Goal: Task Accomplishment & Management: Use online tool/utility

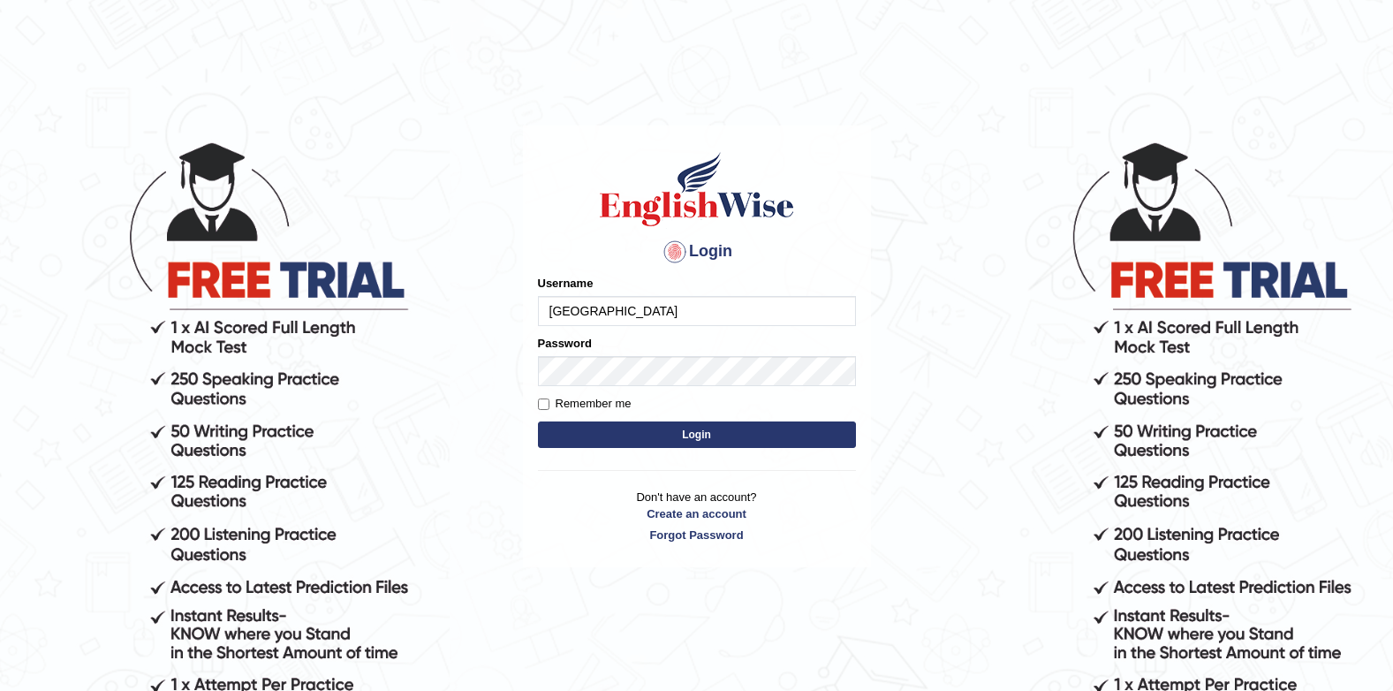
click at [685, 312] on input "Jenishdahal" at bounding box center [697, 311] width 318 height 30
type input "J"
type input "motey"
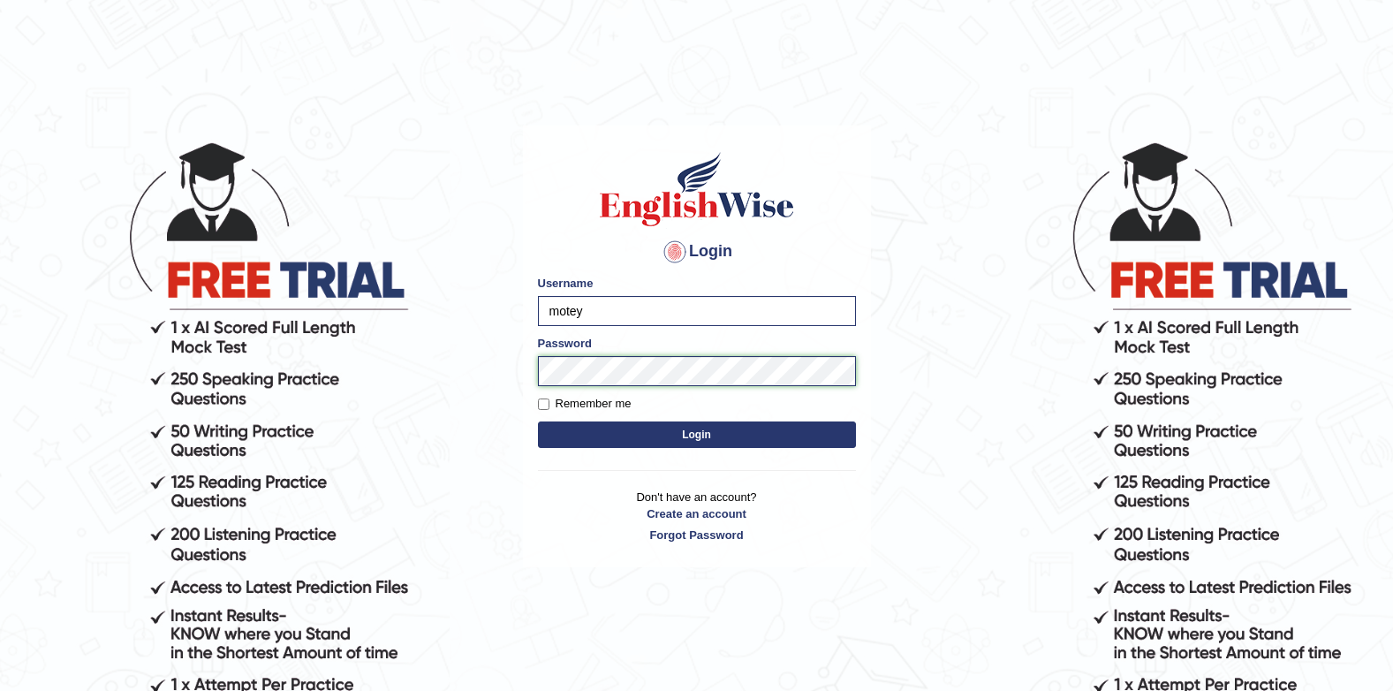
click at [538, 421] on button "Login" at bounding box center [697, 434] width 318 height 26
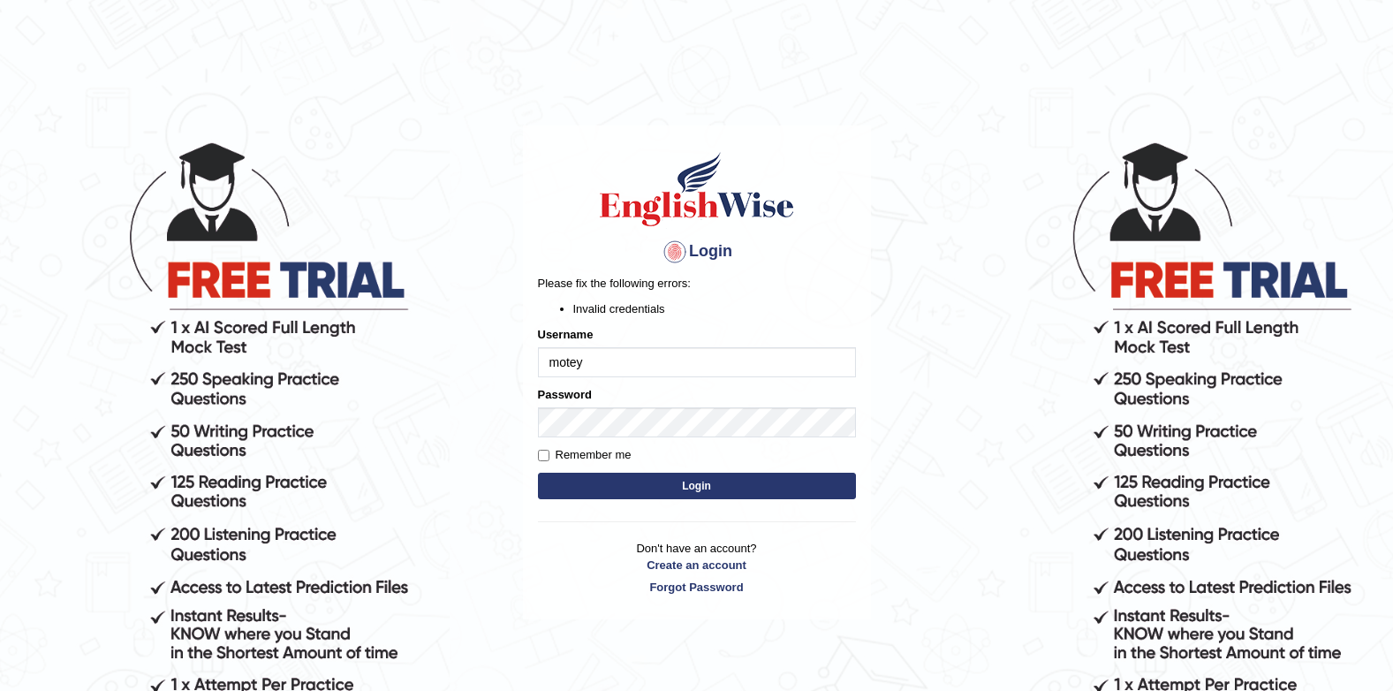
drag, startPoint x: 1206, startPoint y: 366, endPoint x: 942, endPoint y: 392, distance: 265.4
click at [1162, 366] on body "Login Please fix the following errors: Invalid credentials Username motey Passw…" at bounding box center [696, 415] width 1393 height 691
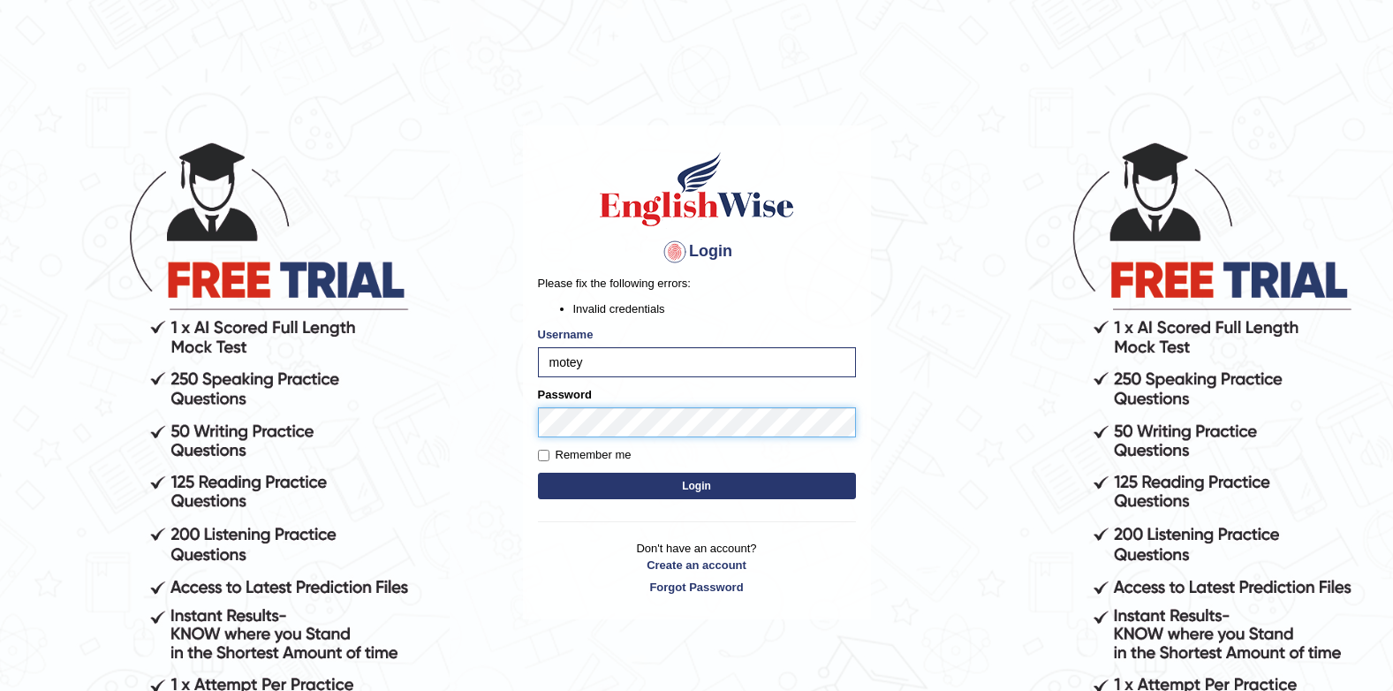
click at [538, 473] on button "Login" at bounding box center [697, 486] width 318 height 26
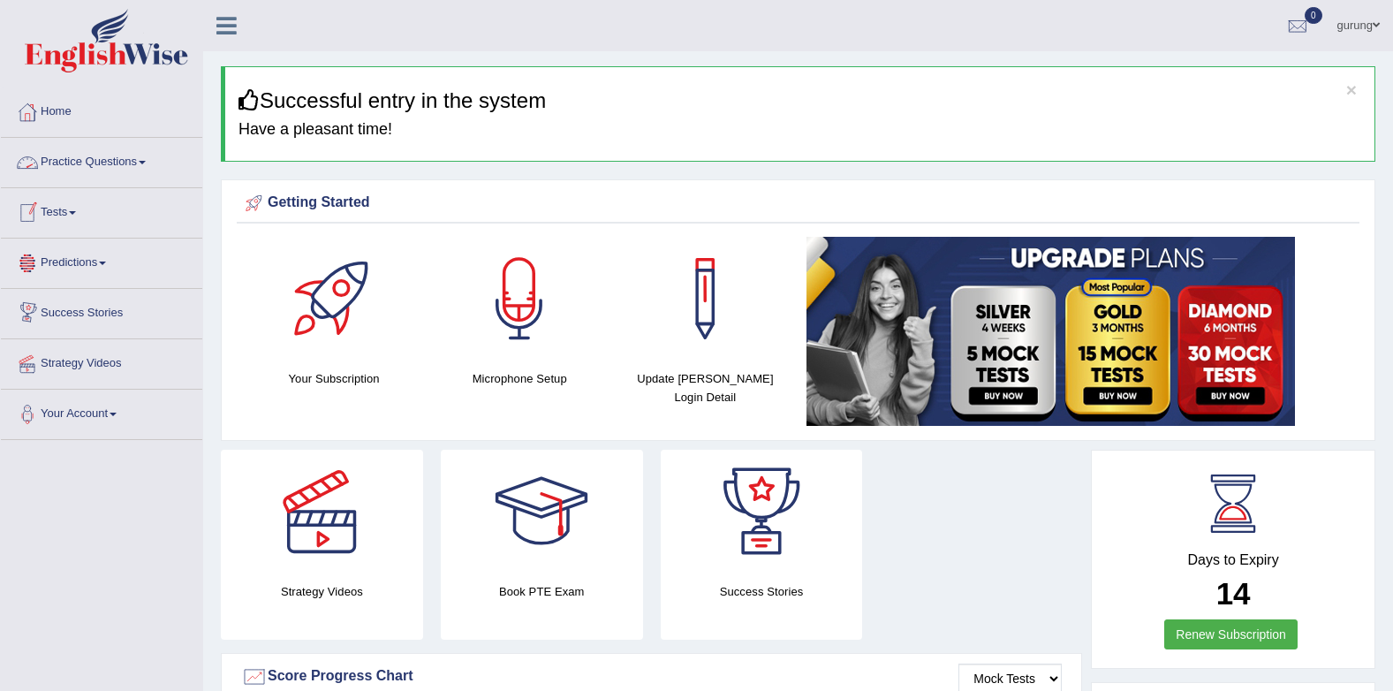
click at [71, 216] on link "Tests" at bounding box center [101, 210] width 201 height 44
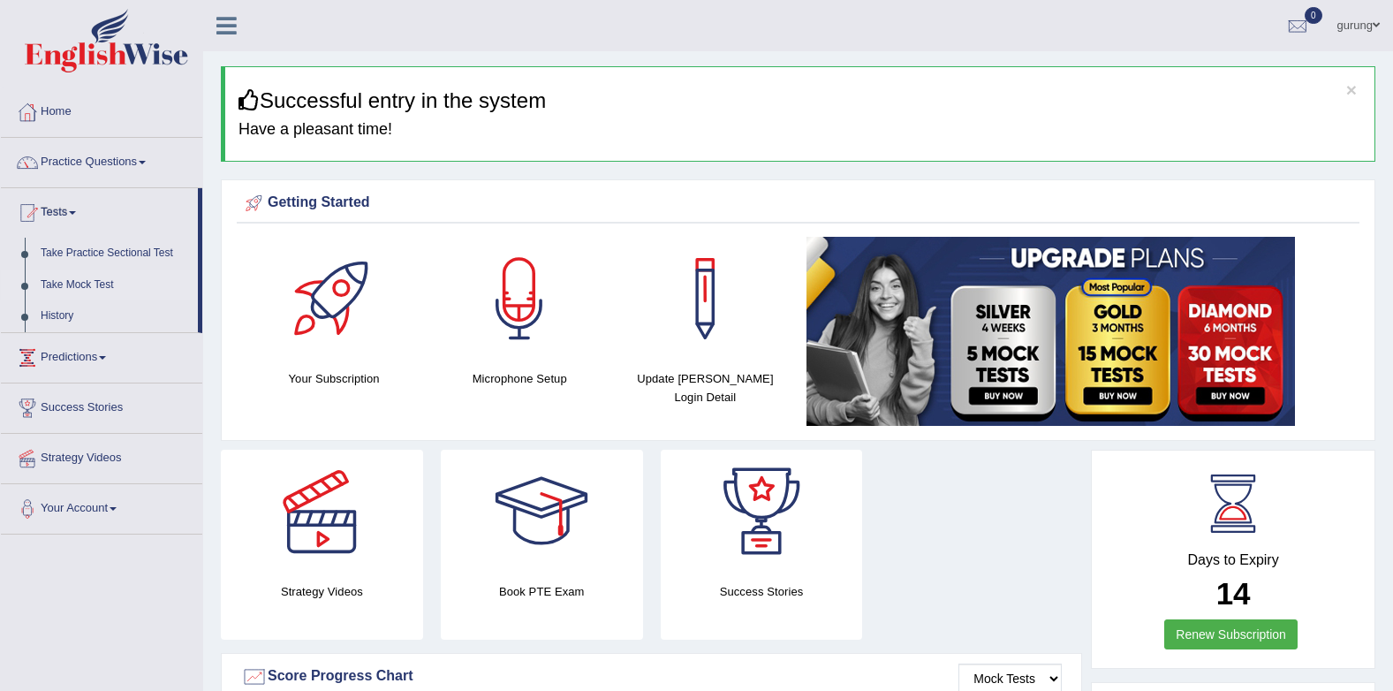
click at [95, 278] on link "Take Mock Test" at bounding box center [115, 285] width 165 height 32
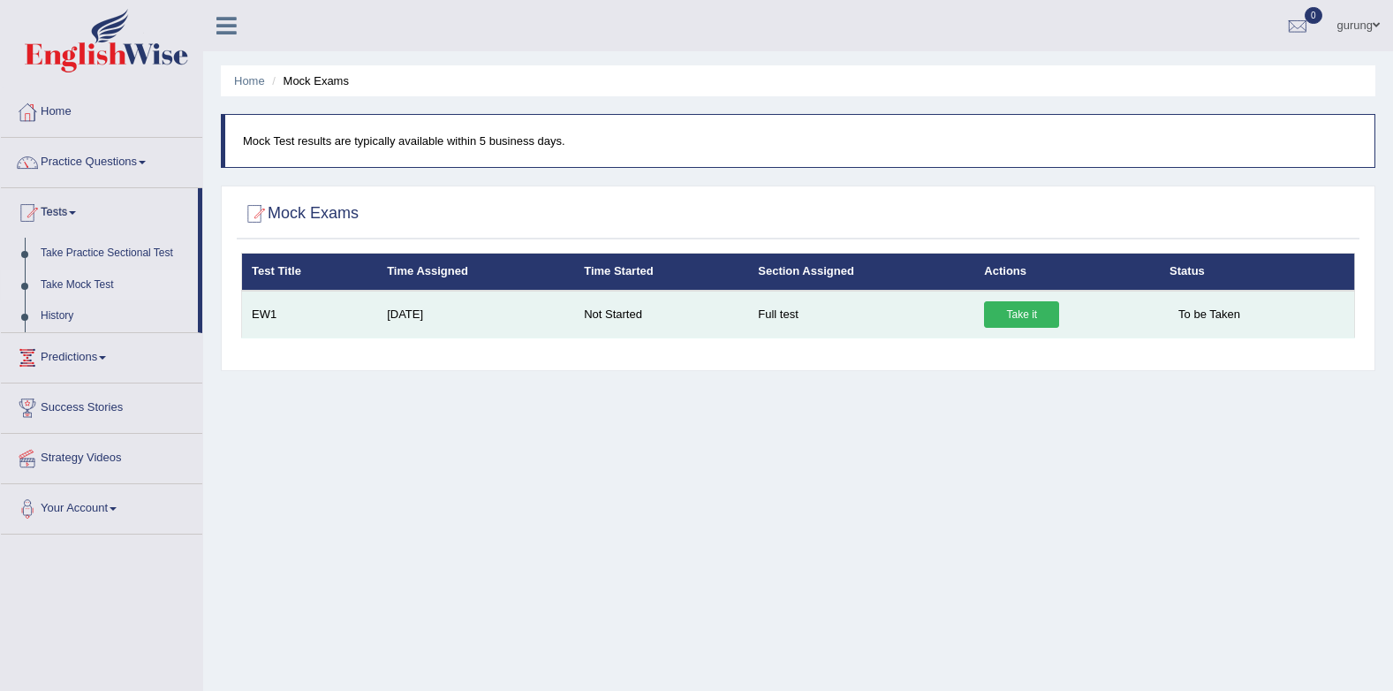
click at [1030, 318] on link "Take it" at bounding box center [1021, 314] width 75 height 26
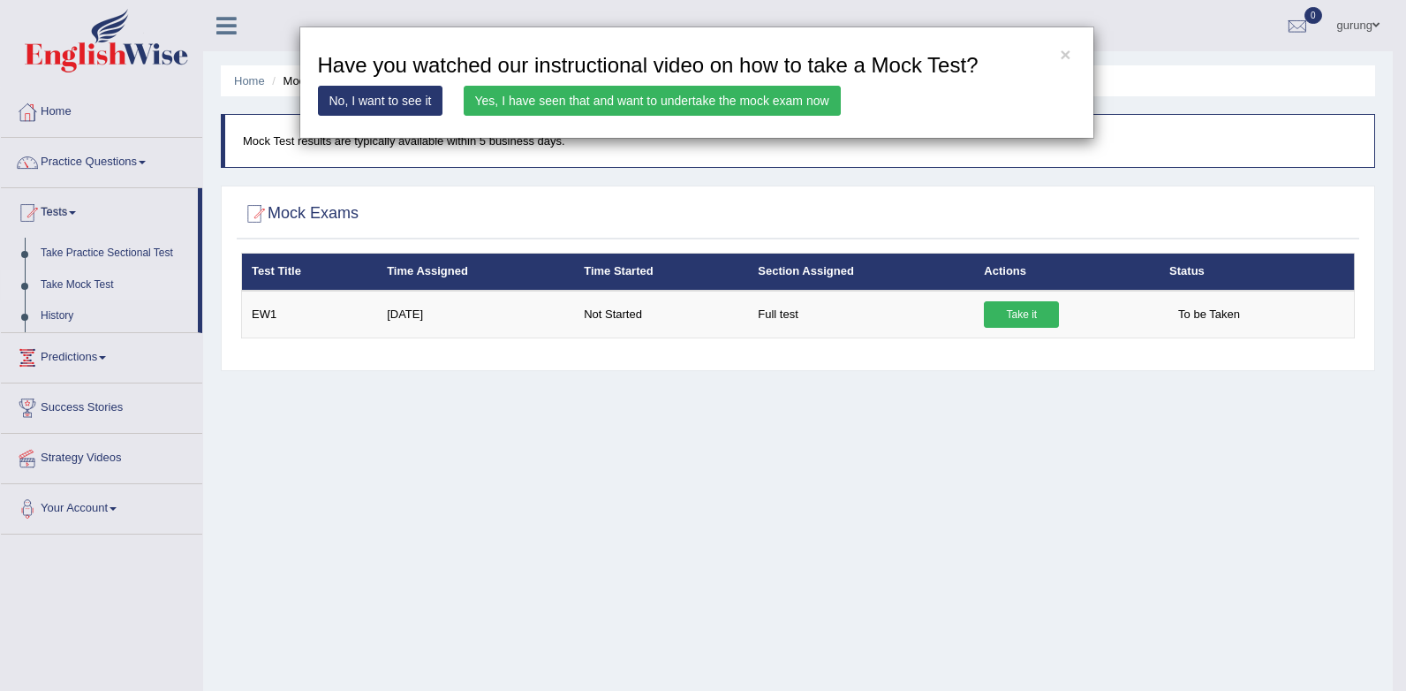
click at [650, 96] on link "Yes, I have seen that and want to undertake the mock exam now" at bounding box center [652, 101] width 377 height 30
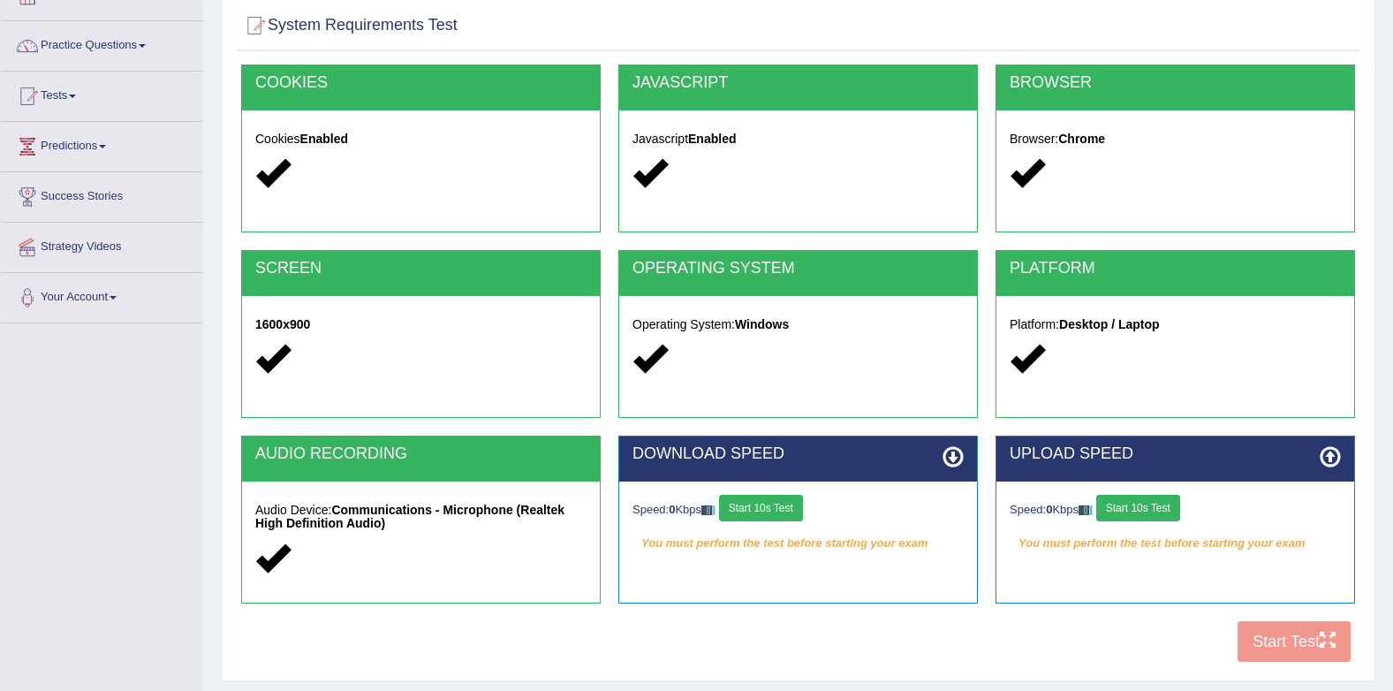
scroll to position [237, 0]
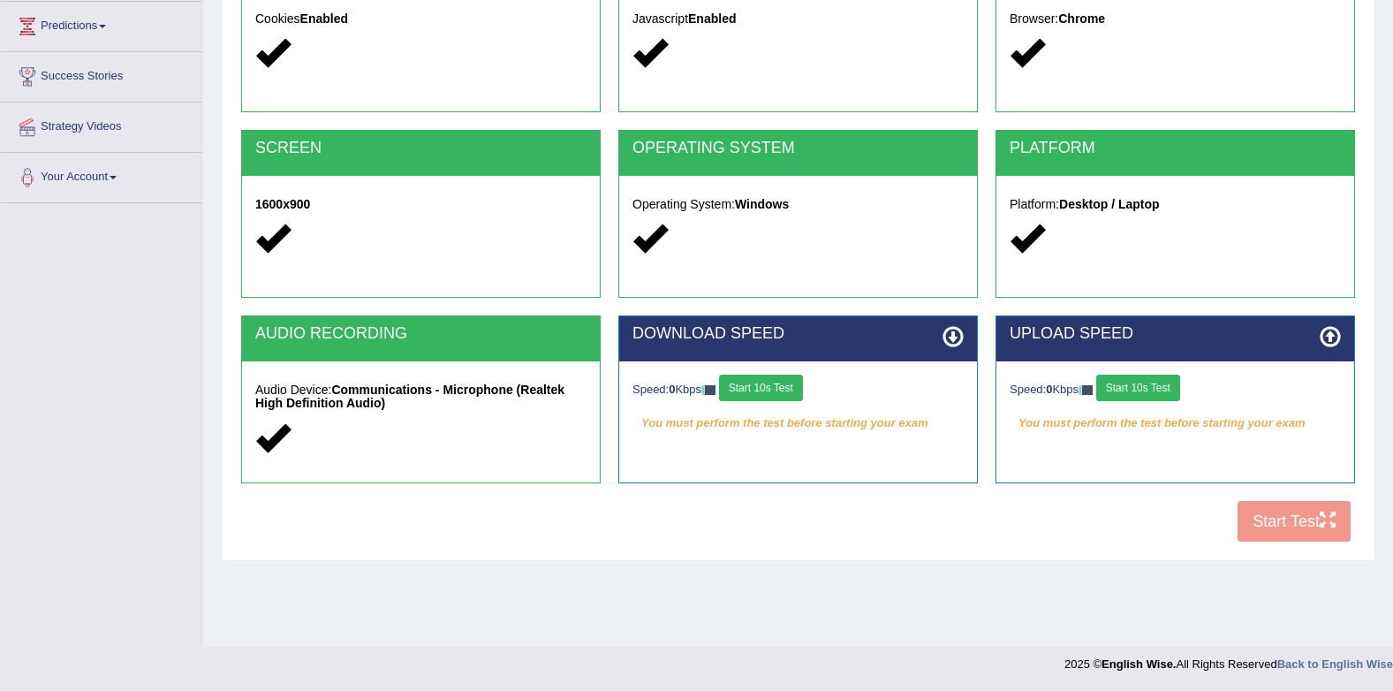
click at [776, 399] on button "Start 10s Test" at bounding box center [761, 388] width 84 height 26
click at [1156, 397] on button "Start 10s Test" at bounding box center [1138, 388] width 84 height 26
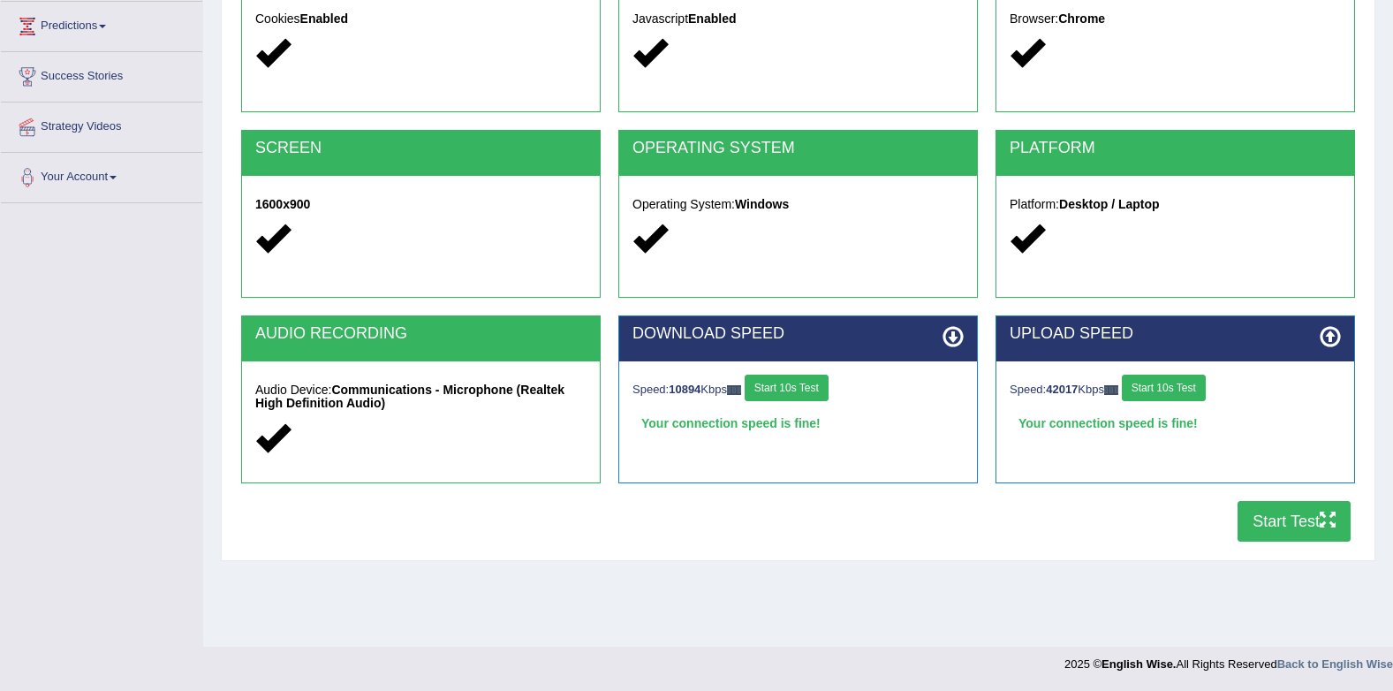
click at [1281, 531] on button "Start Test" at bounding box center [1294, 521] width 113 height 41
